Goal: Information Seeking & Learning: Learn about a topic

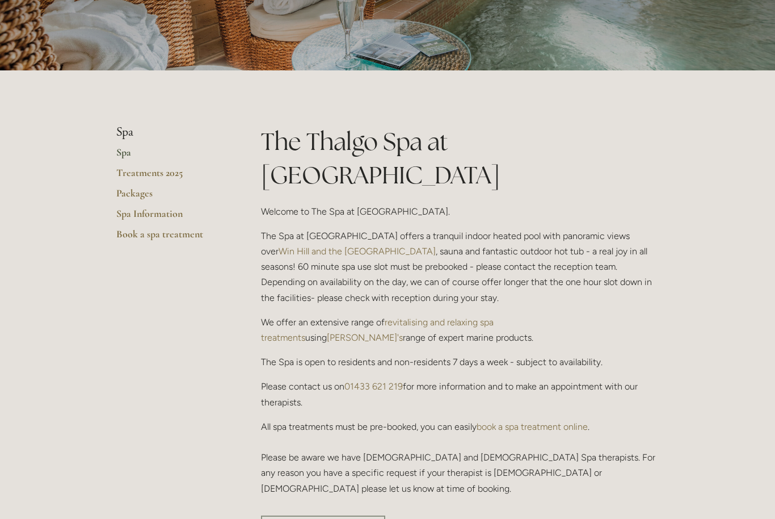
scroll to position [184, 0]
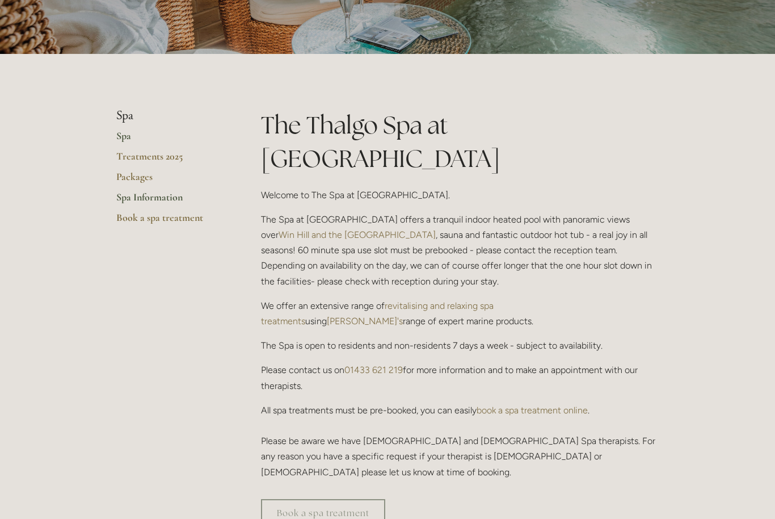
click at [164, 197] on link "Spa Information" at bounding box center [170, 201] width 108 height 20
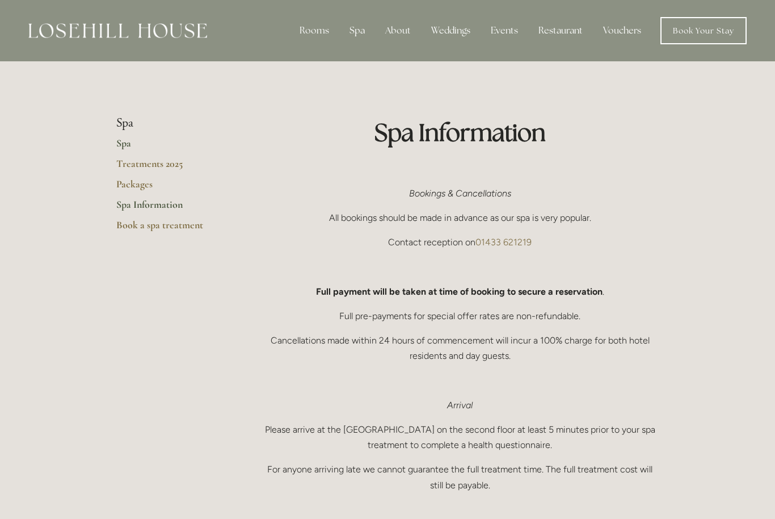
click at [124, 142] on link "Spa" at bounding box center [170, 147] width 108 height 20
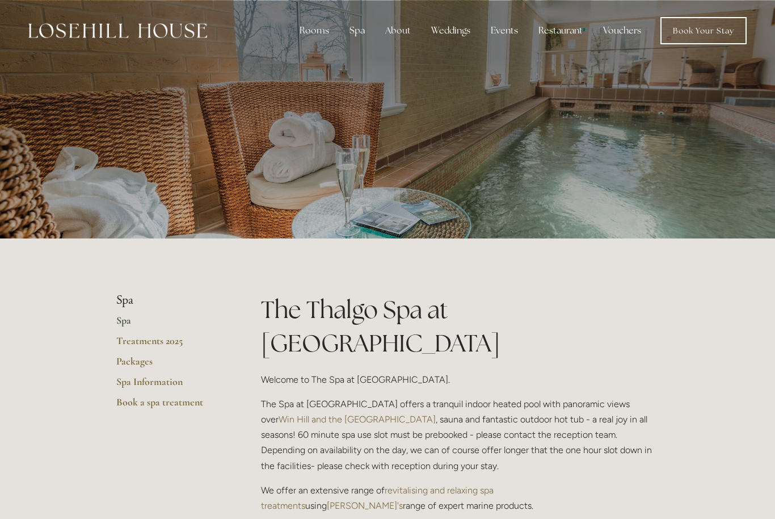
click at [360, 34] on div "Spa" at bounding box center [357, 30] width 33 height 23
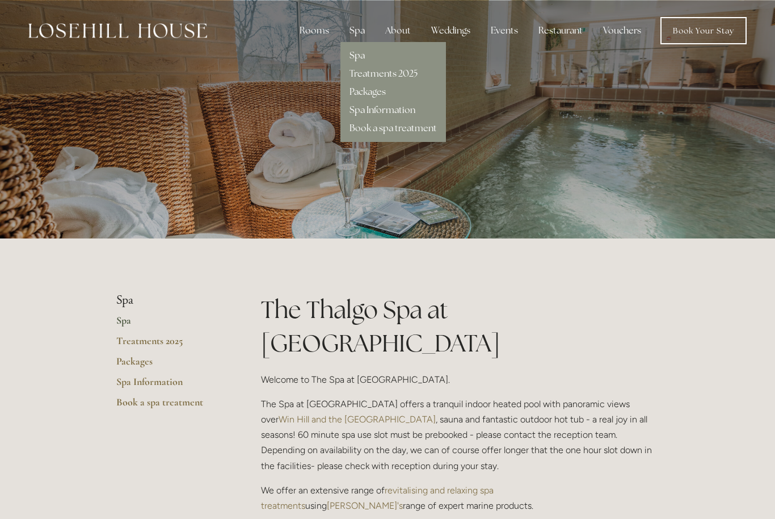
click at [363, 111] on link "Spa Information" at bounding box center [383, 110] width 66 height 12
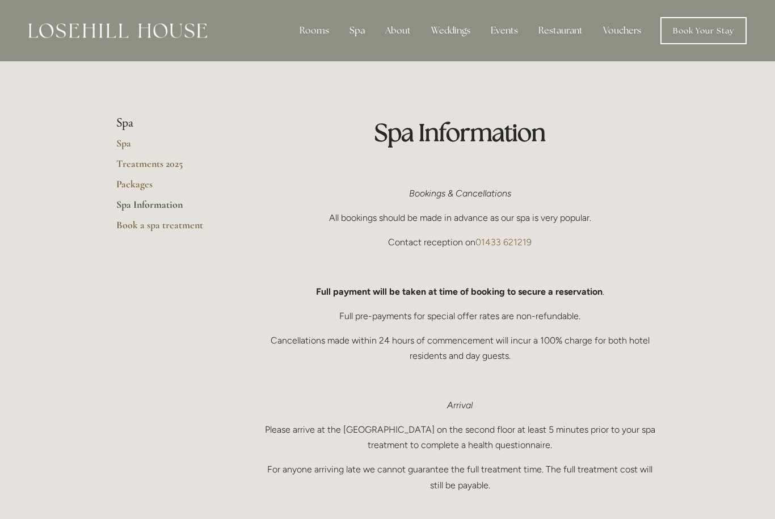
click at [359, 31] on div "Spa" at bounding box center [357, 30] width 33 height 23
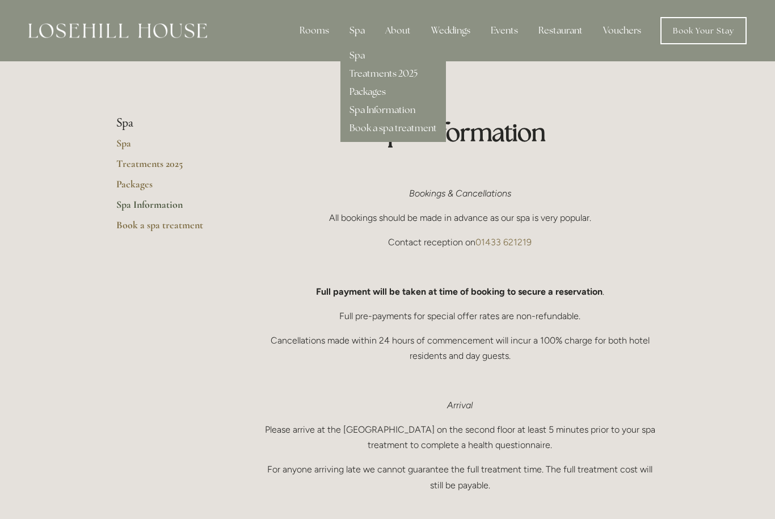
click at [367, 94] on link "Packages" at bounding box center [368, 92] width 36 height 12
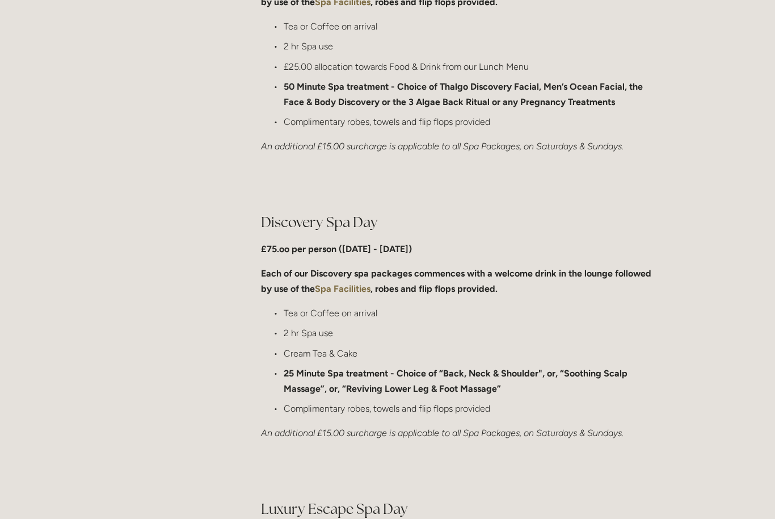
scroll to position [658, 0]
